Goal: Transaction & Acquisition: Book appointment/travel/reservation

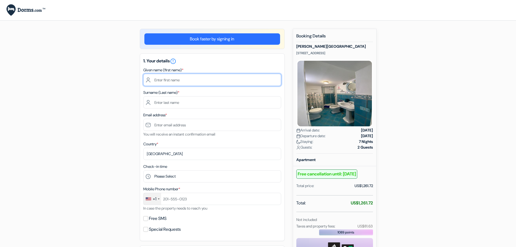
click at [173, 81] on input "text" at bounding box center [212, 80] width 138 height 12
type input "[PERSON_NAME]"
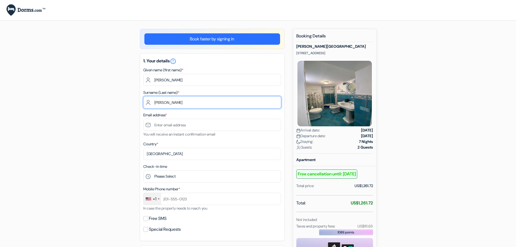
type input "[PERSON_NAME]"
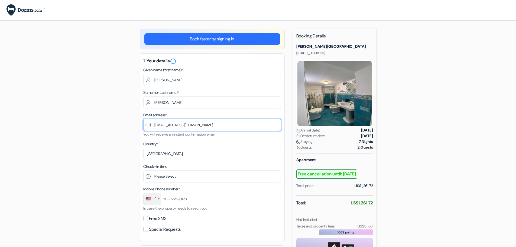
drag, startPoint x: 182, startPoint y: 126, endPoint x: 140, endPoint y: 127, distance: 42.0
click at [140, 127] on div "1. Your details error_outline Given name (first name) * [PERSON_NAME] Surname (…" at bounding box center [212, 147] width 145 height 188
type input "[EMAIL_ADDRESS][DOMAIN_NAME]"
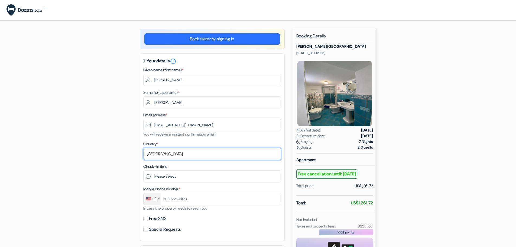
click at [164, 154] on select "Select country [GEOGRAPHIC_DATA] [GEOGRAPHIC_DATA] [GEOGRAPHIC_DATA] [GEOGRAPHI…" at bounding box center [212, 154] width 138 height 12
select select "bm"
click at [143, 148] on select "Select country [GEOGRAPHIC_DATA] [GEOGRAPHIC_DATA] [GEOGRAPHIC_DATA] [GEOGRAPHI…" at bounding box center [212, 154] width 138 height 12
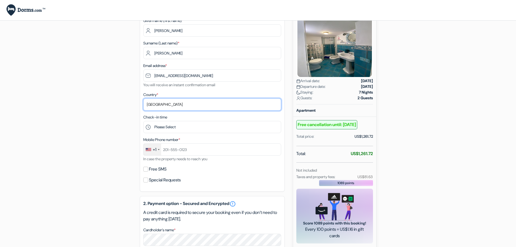
scroll to position [54, 0]
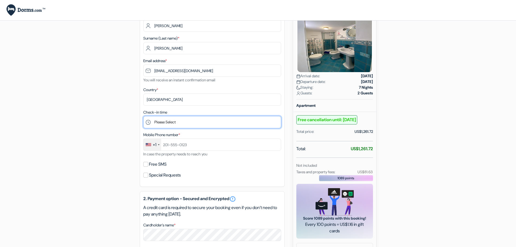
click at [177, 124] on select "Please Select 14:00 15:00 16:00 17:00 18:00" at bounding box center [212, 122] width 138 height 12
select select "14"
click at [143, 116] on select "Please Select 14:00 15:00 16:00 17:00 18:00" at bounding box center [212, 122] width 138 height 12
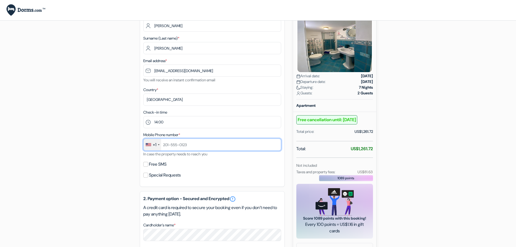
click at [193, 147] on input "text" at bounding box center [212, 144] width 138 height 12
type input "4415341146"
click at [226, 164] on div "Free SMS" at bounding box center [212, 164] width 138 height 8
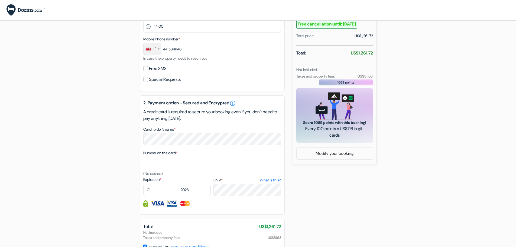
scroll to position [163, 0]
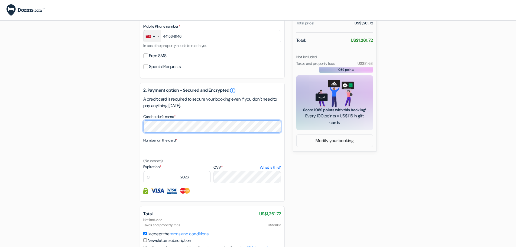
click at [131, 128] on div "add_box [PERSON_NAME][GEOGRAPHIC_DATA] [STREET_ADDRESS] Property Details X no_p…" at bounding box center [258, 75] width 358 height 418
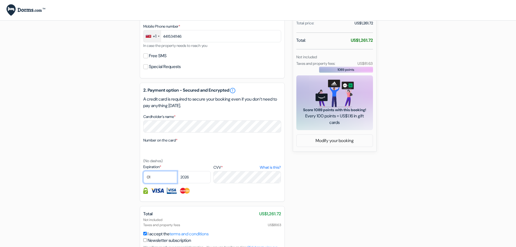
click at [156, 179] on select "01 02 03 04 05 06 07 08 09 10 11 12" at bounding box center [160, 177] width 34 height 12
select select "11"
click at [143, 171] on select "01 02 03 04 05 06 07 08 09 10 11 12" at bounding box center [160, 177] width 34 height 12
click at [190, 180] on select "2025 2026 2027 2028 2029 2030 2031 2032 2033 2034 2035 2036 2037 2038 2039 2040…" at bounding box center [194, 177] width 34 height 12
select select "2029"
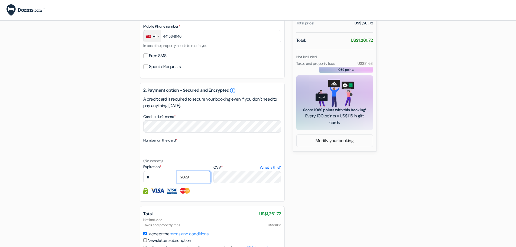
click at [177, 171] on select "2025 2026 2027 2028 2029 2030 2031 2032 2033 2034 2035 2036 2037 2038 2039 2040…" at bounding box center [194, 177] width 34 height 12
click at [304, 198] on div "add_box [PERSON_NAME][GEOGRAPHIC_DATA] [STREET_ADDRESS] Property Details X no_p…" at bounding box center [258, 75] width 358 height 418
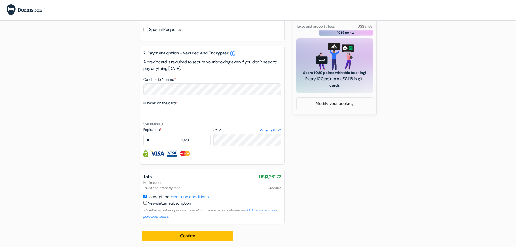
scroll to position [200, 0]
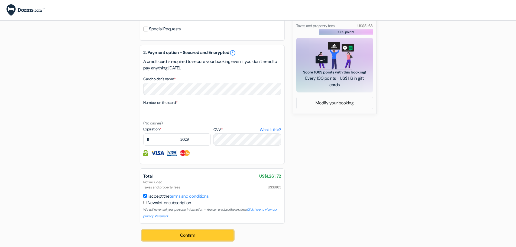
click at [200, 231] on button "Confirm Loading..." at bounding box center [188, 235] width 92 height 10
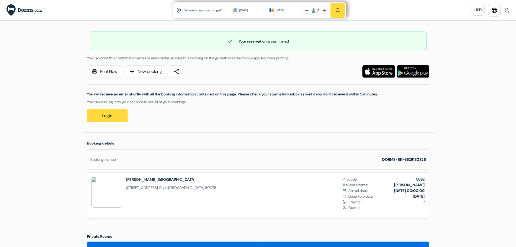
click at [486, 136] on div "Language Close Currency Close Download App" at bounding box center [258, 239] width 516 height 479
